Goal: Task Accomplishment & Management: Manage account settings

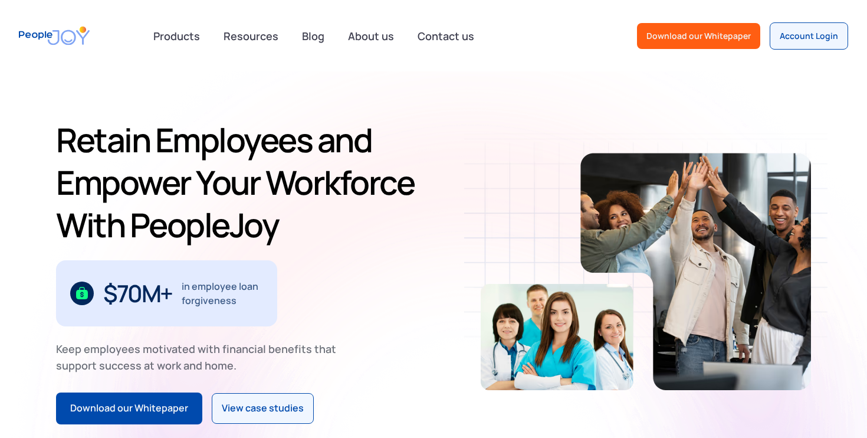
click at [802, 50] on div "Products advisory Public Service Loan Forgiveness College Financial Planning PA…" at bounding box center [433, 35] width 867 height 71
click at [797, 34] on div "Account Login" at bounding box center [809, 36] width 58 height 12
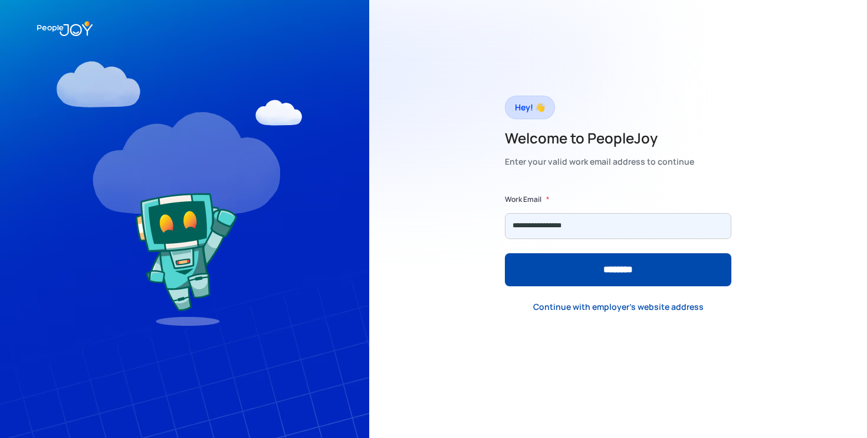
type input "**********"
click at [505, 253] on input "********" at bounding box center [618, 269] width 227 height 33
